Goal: Task Accomplishment & Management: Complete application form

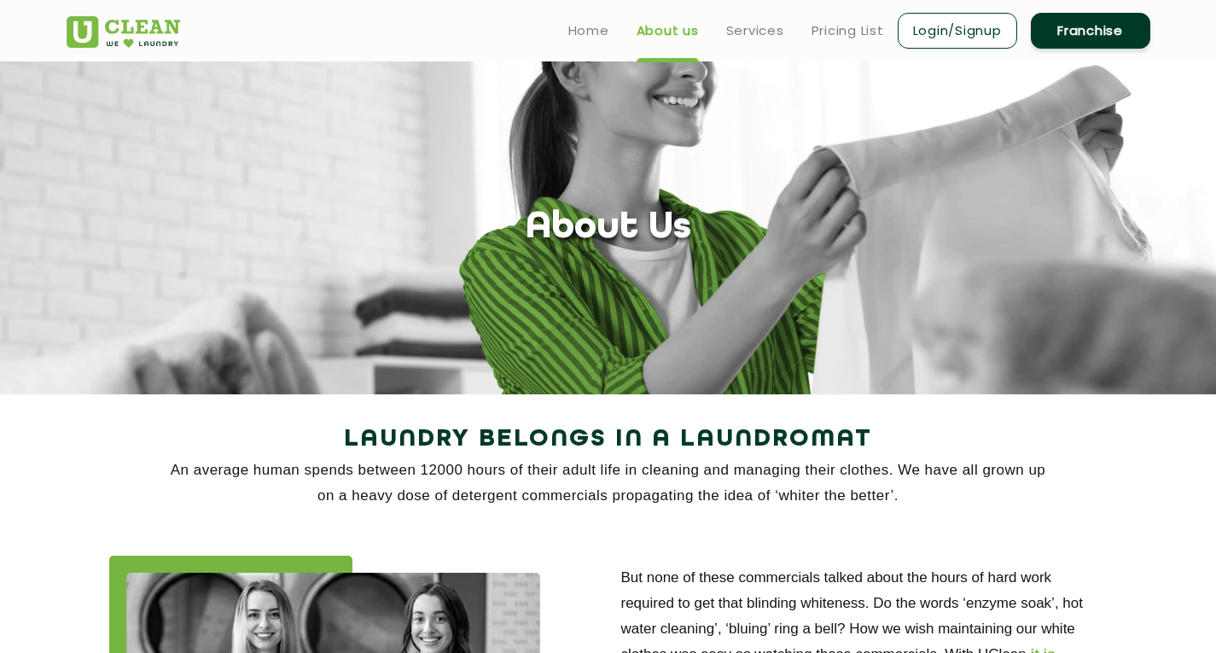
click at [1071, 25] on link "Franchise" at bounding box center [1090, 31] width 119 height 36
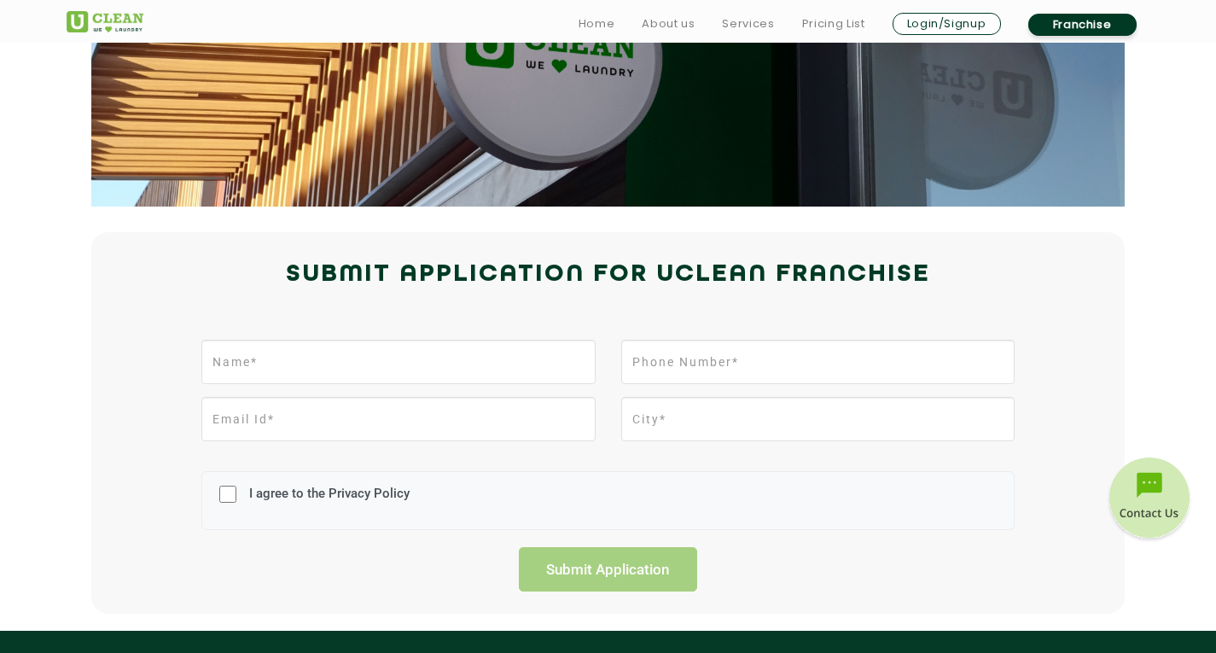
scroll to position [220, 0]
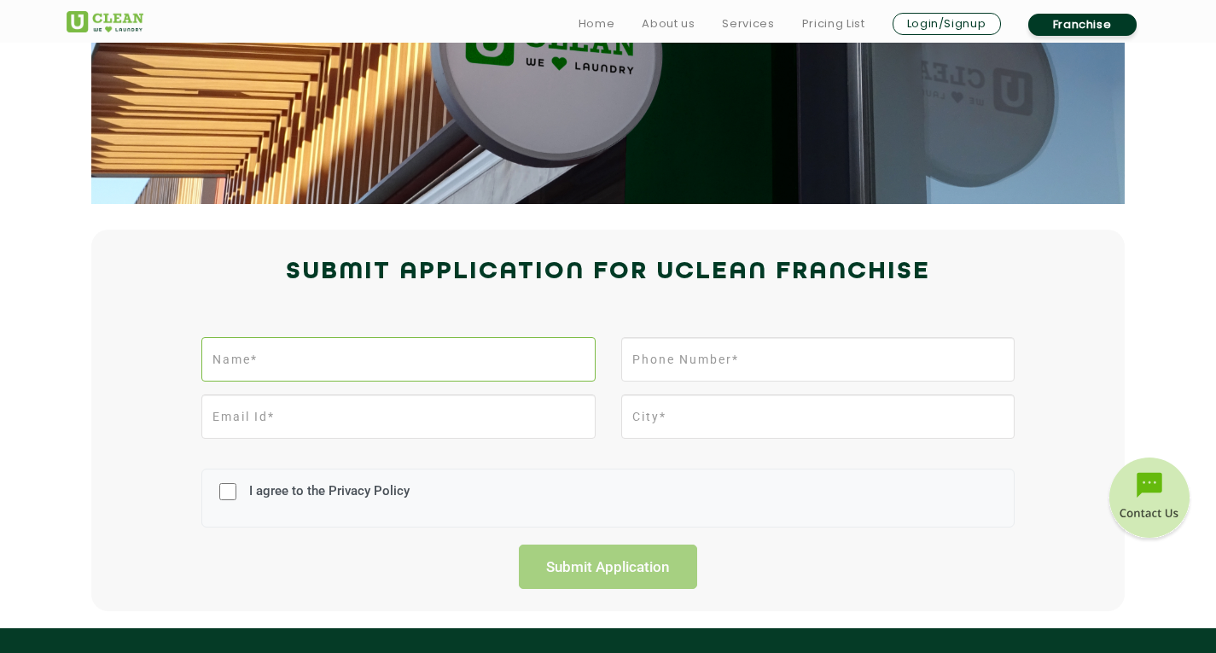
click at [441, 345] on input "text" at bounding box center [397, 359] width 393 height 44
type input "[PERSON_NAME]"
type input "7780161209"
type input "[EMAIL_ADDRESS][DOMAIN_NAME]"
type input "bhimavaram"
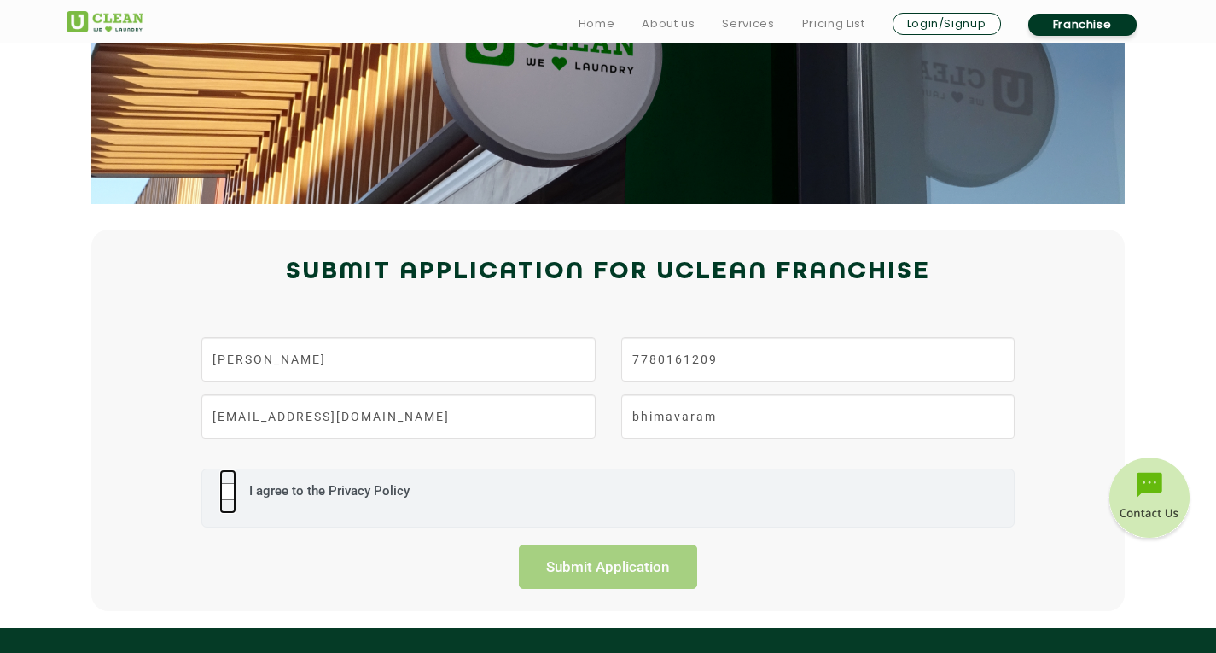
click at [220, 498] on input "I agree to the Privacy Policy" at bounding box center [227, 491] width 17 height 44
checkbox input "true"
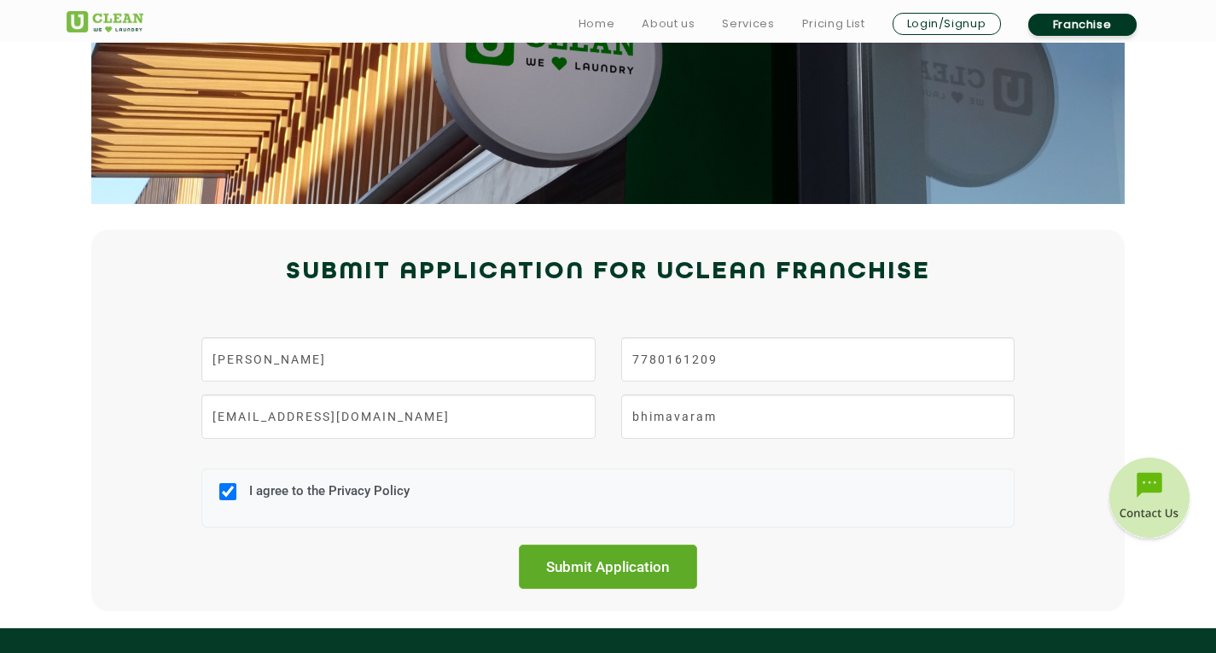
click at [579, 568] on input "Submit Application" at bounding box center [608, 566] width 179 height 44
